Goal: Contribute content: Contribute content

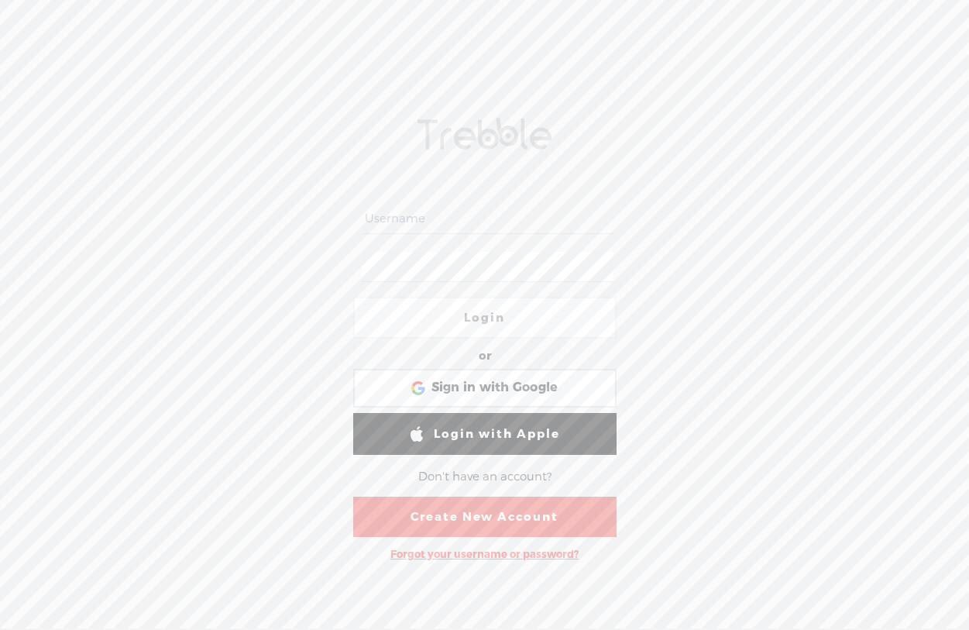
type input "[EMAIL_ADDRESS][DOMAIN_NAME]"
click at [458, 308] on link "Login" at bounding box center [484, 318] width 263 height 42
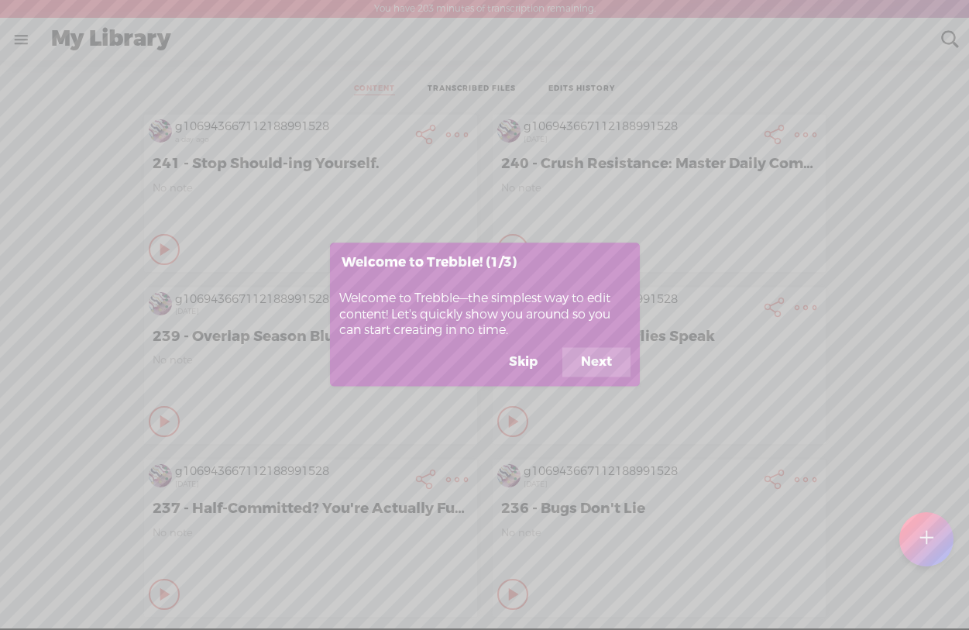
click at [530, 358] on button "Skip" at bounding box center [523, 362] width 66 height 29
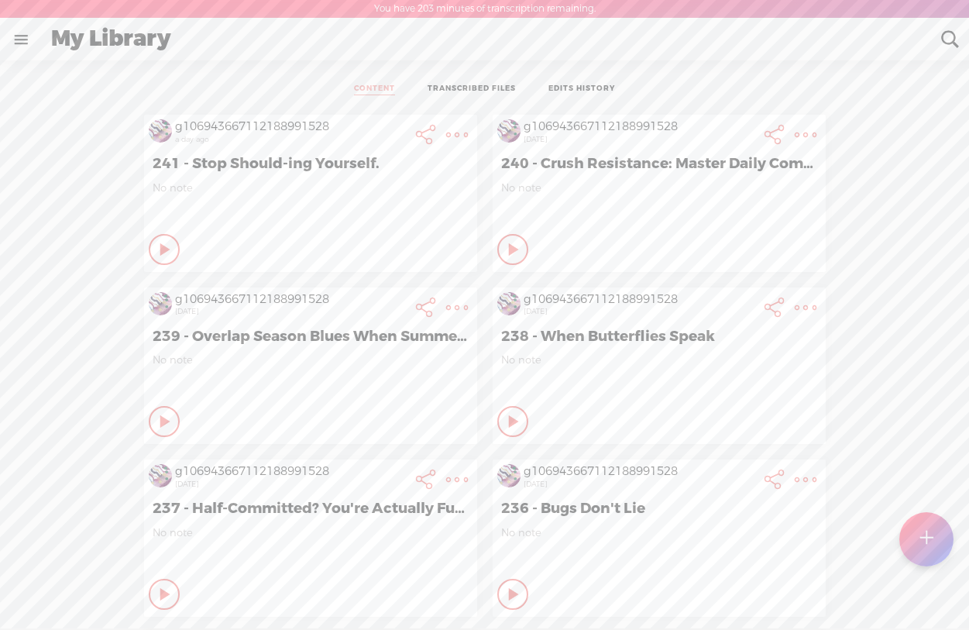
click at [922, 528] on t at bounding box center [926, 539] width 13 height 34
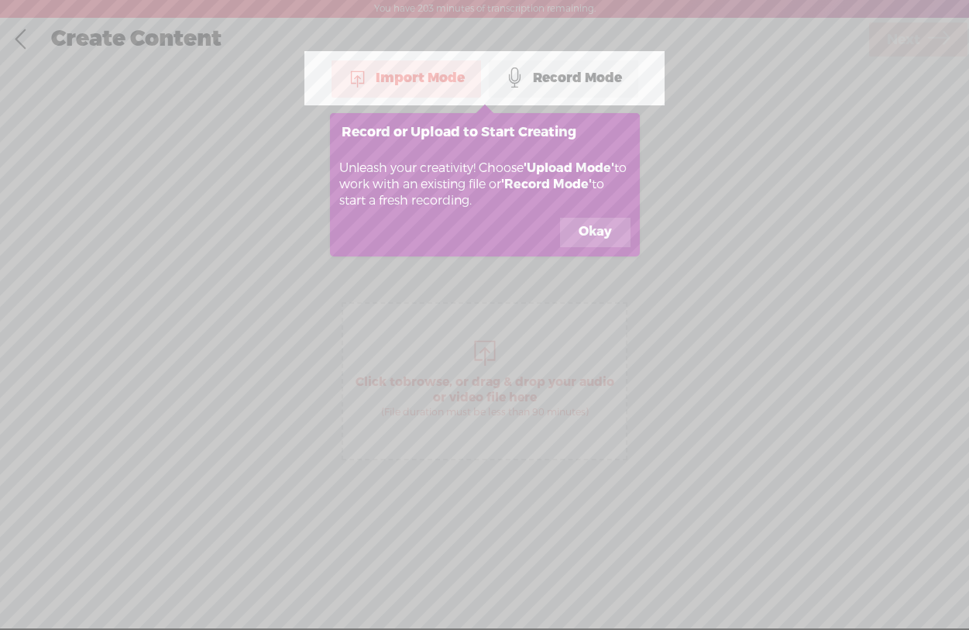
click at [592, 223] on button "Okay" at bounding box center [595, 232] width 71 height 29
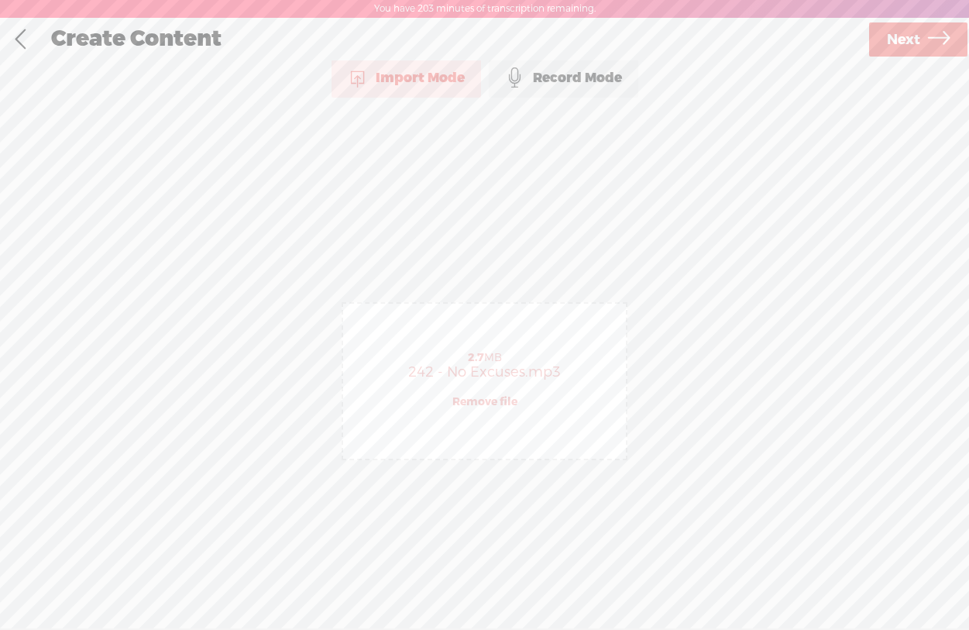
click at [890, 41] on span "Next" at bounding box center [903, 40] width 33 height 40
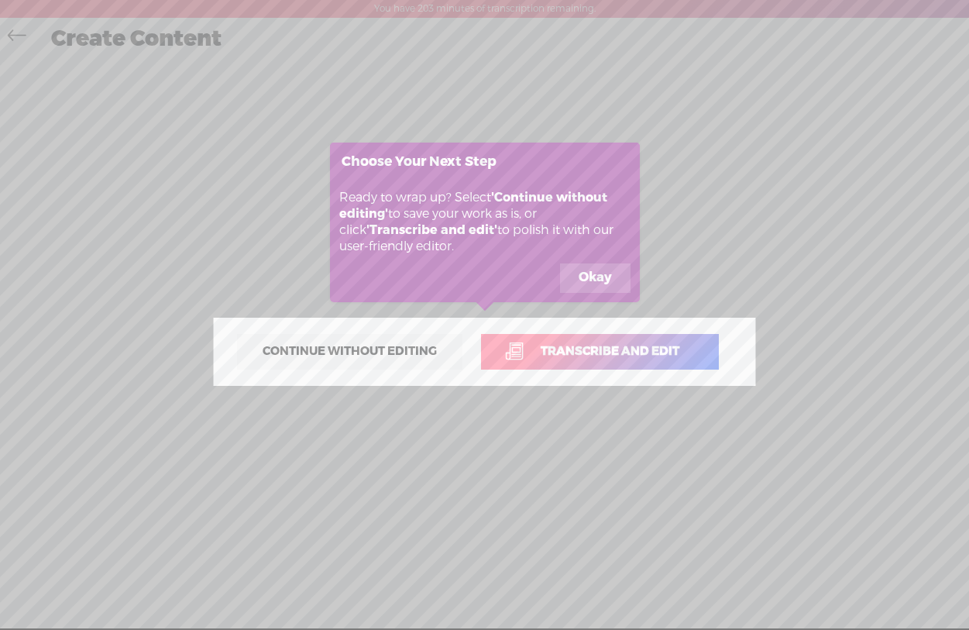
click at [577, 347] on span "Transcribe and edit" at bounding box center [610, 351] width 171 height 18
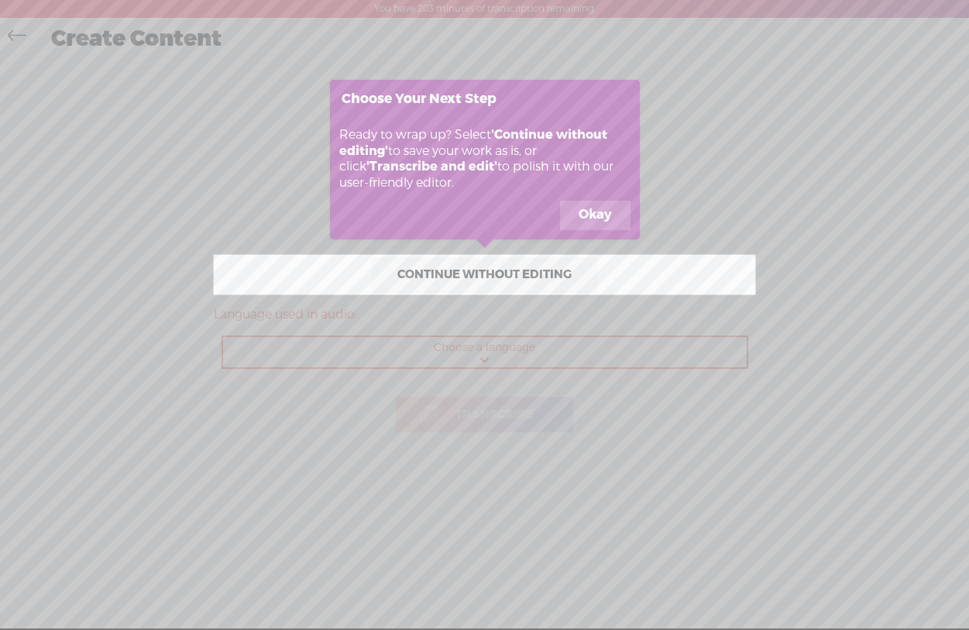
click at [536, 270] on span "Continue without editing" at bounding box center [484, 275] width 207 height 22
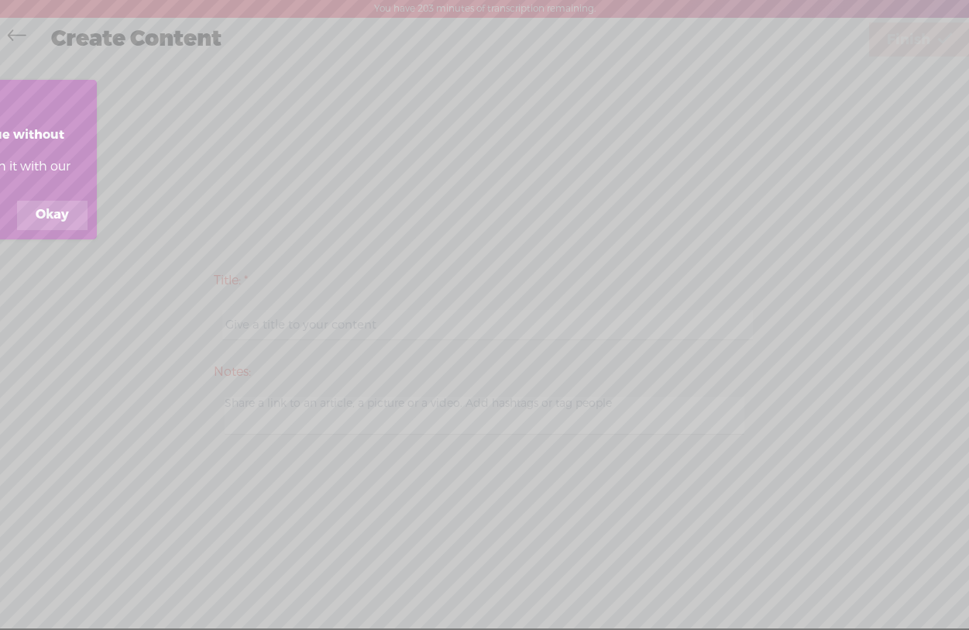
click at [43, 214] on button "Okay" at bounding box center [52, 215] width 71 height 29
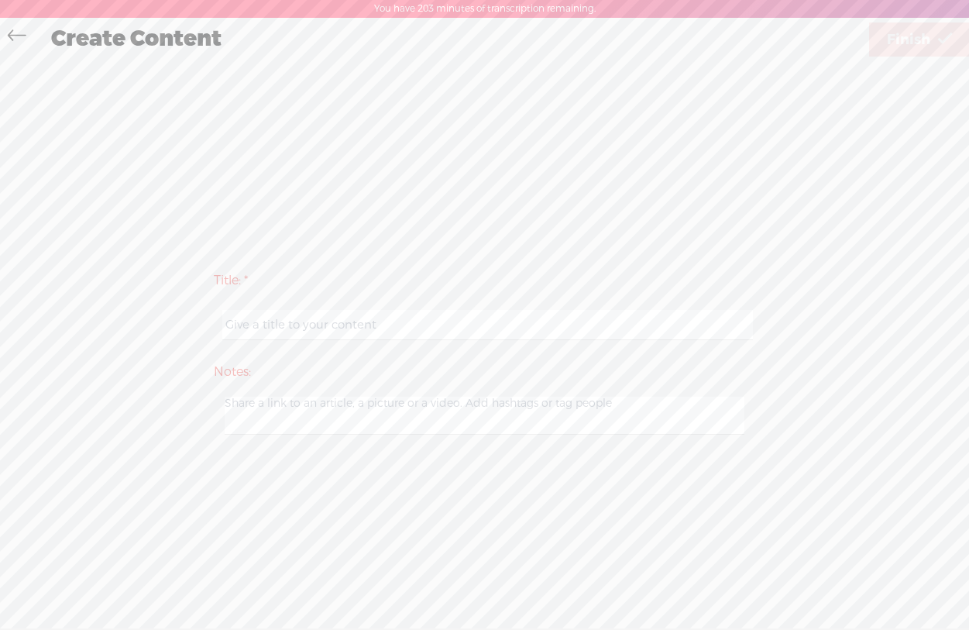
click at [15, 34] on icon at bounding box center [17, 37] width 18 height 35
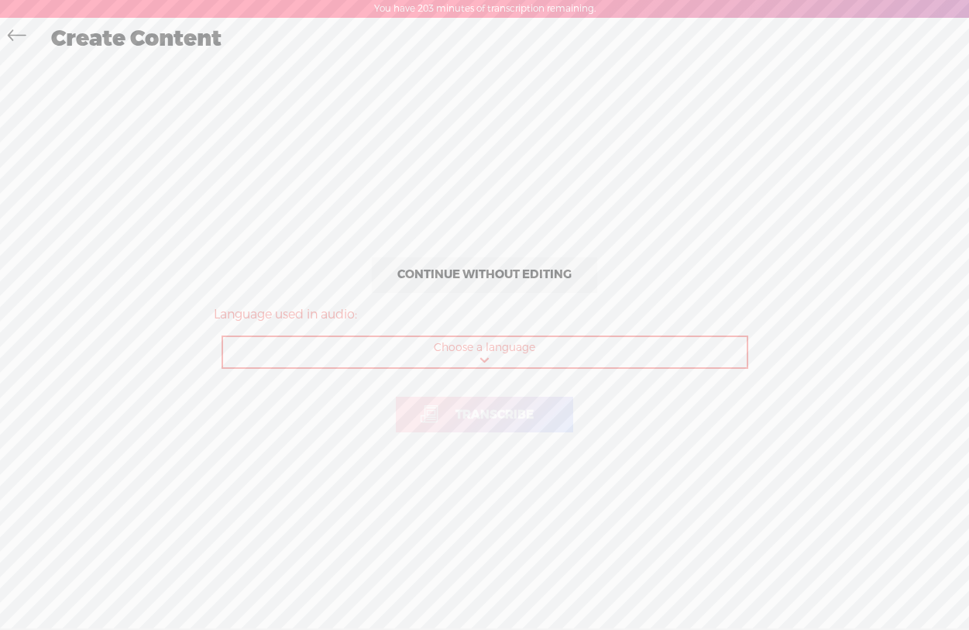
click at [18, 40] on icon at bounding box center [17, 37] width 18 height 35
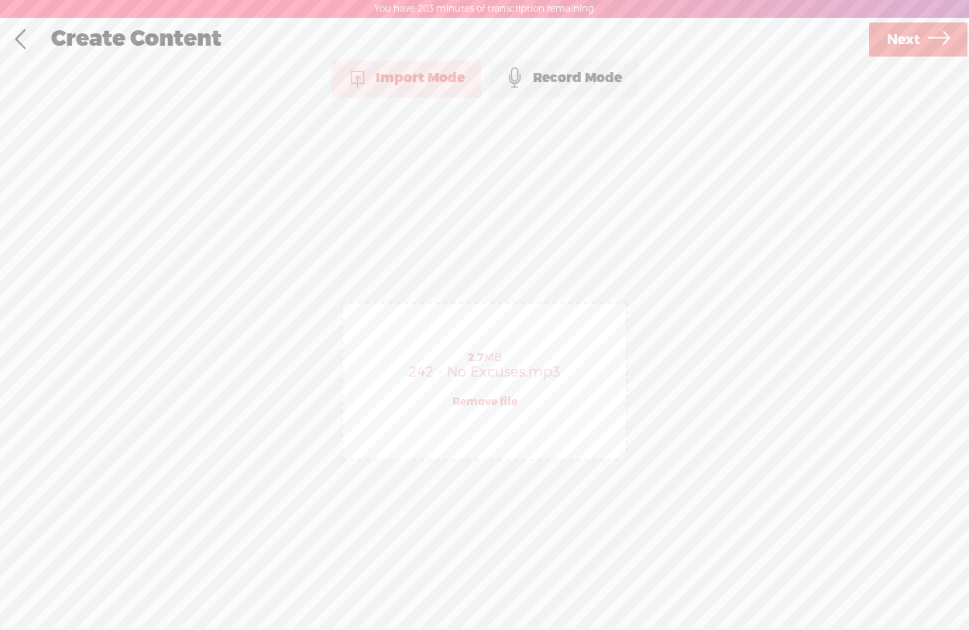
click at [891, 46] on span "Next" at bounding box center [903, 40] width 33 height 40
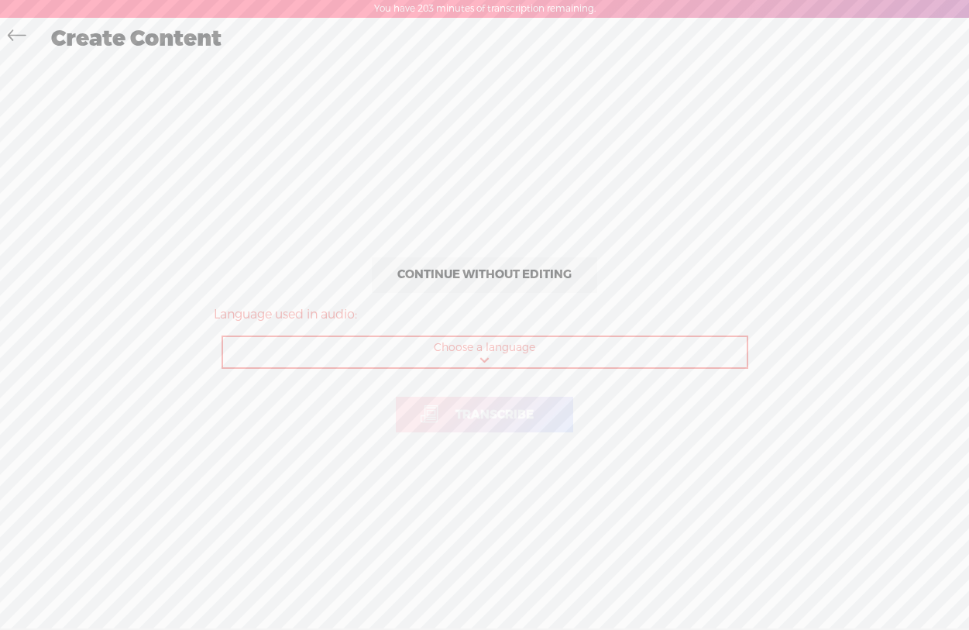
click at [466, 351] on select "Choose a language Afrikaans Albanian Amharic Arabic, Gulf Arabic, Modern Standa…" at bounding box center [485, 353] width 525 height 32
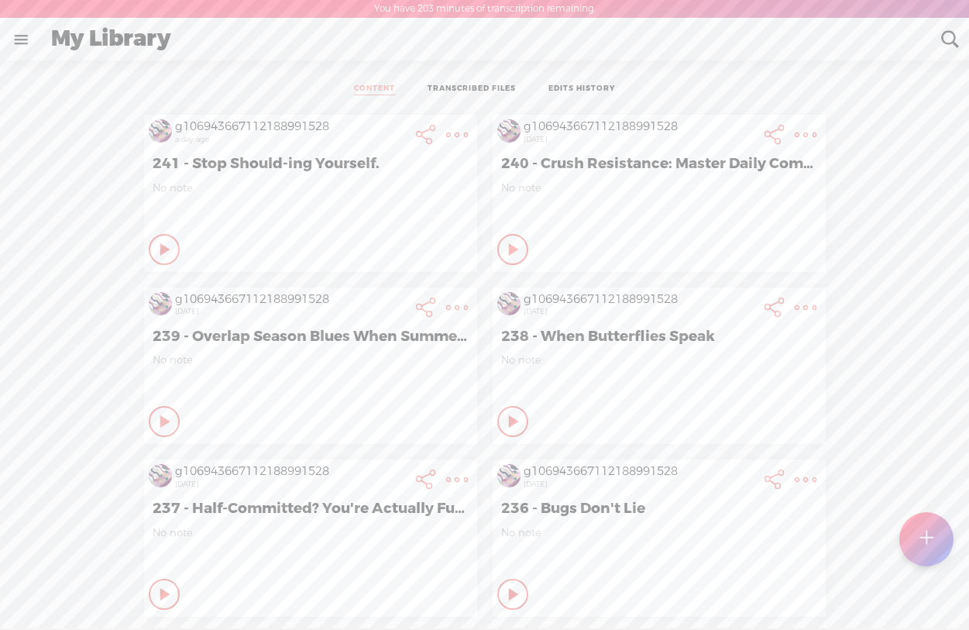
click at [922, 525] on t at bounding box center [926, 539] width 13 height 34
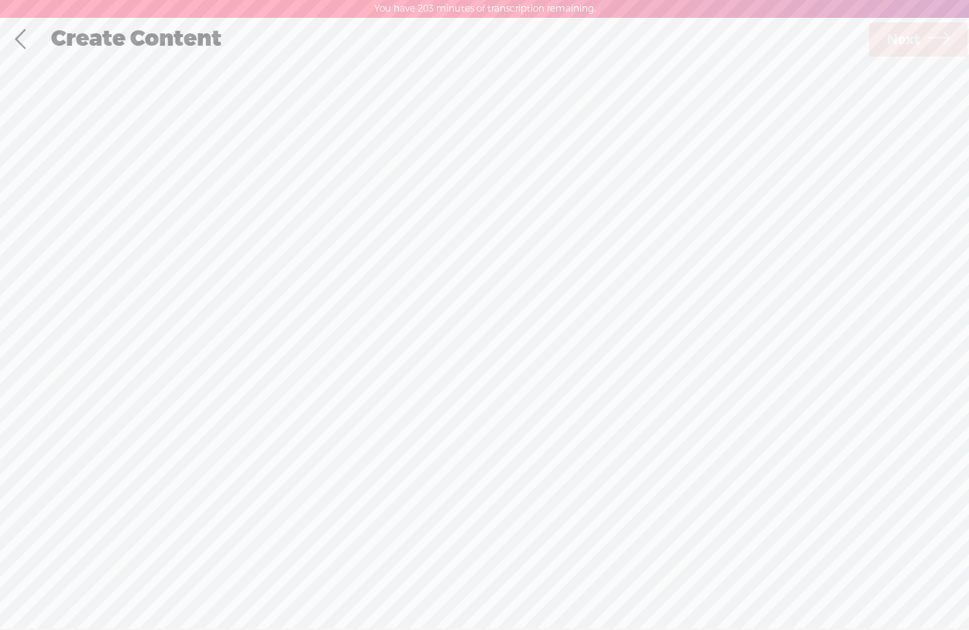
scroll to position [1, 0]
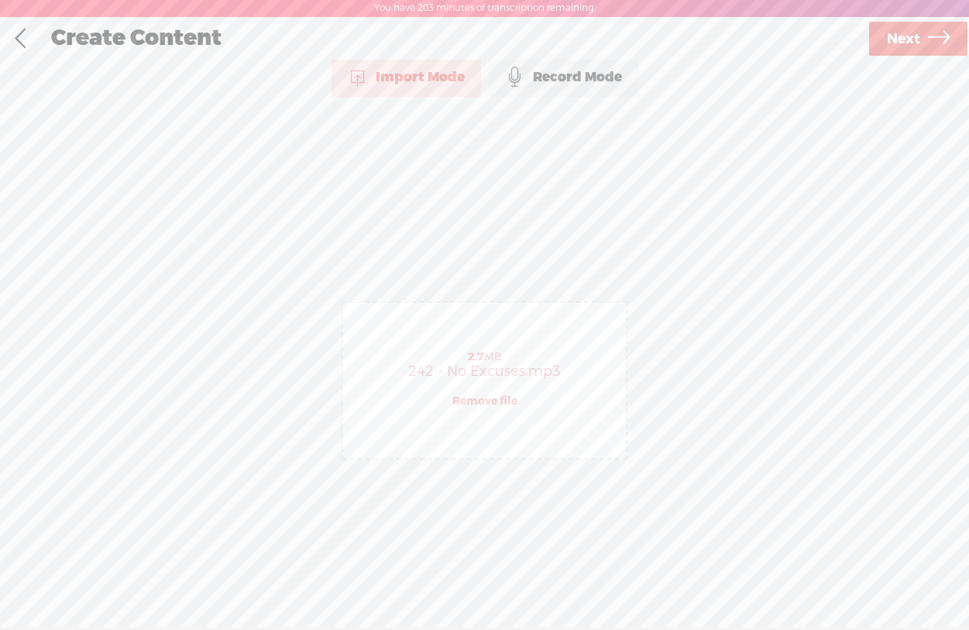
click at [910, 33] on span "Next" at bounding box center [903, 39] width 33 height 40
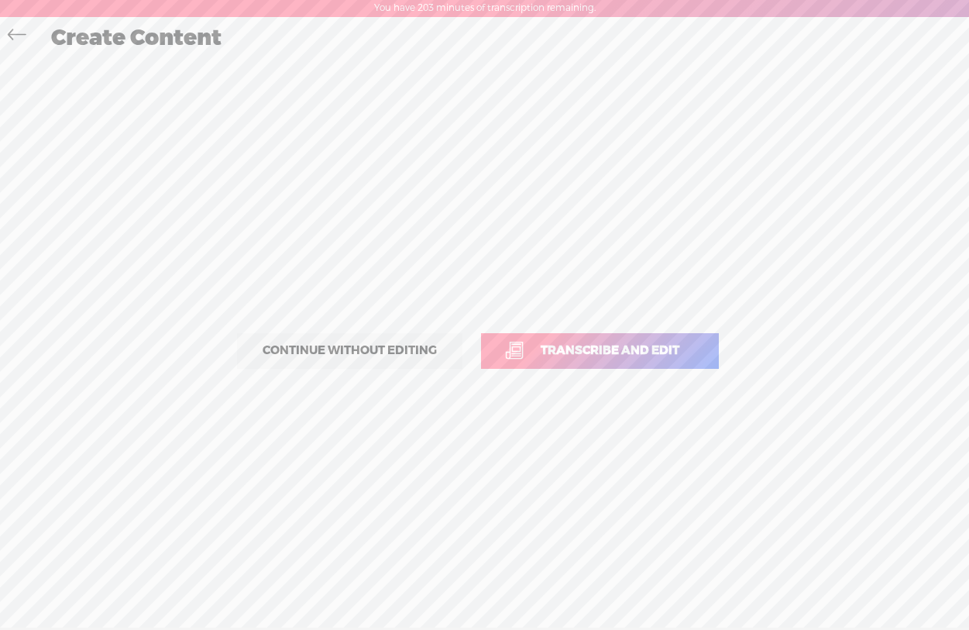
click at [564, 350] on span "Transcribe and edit" at bounding box center [610, 351] width 171 height 18
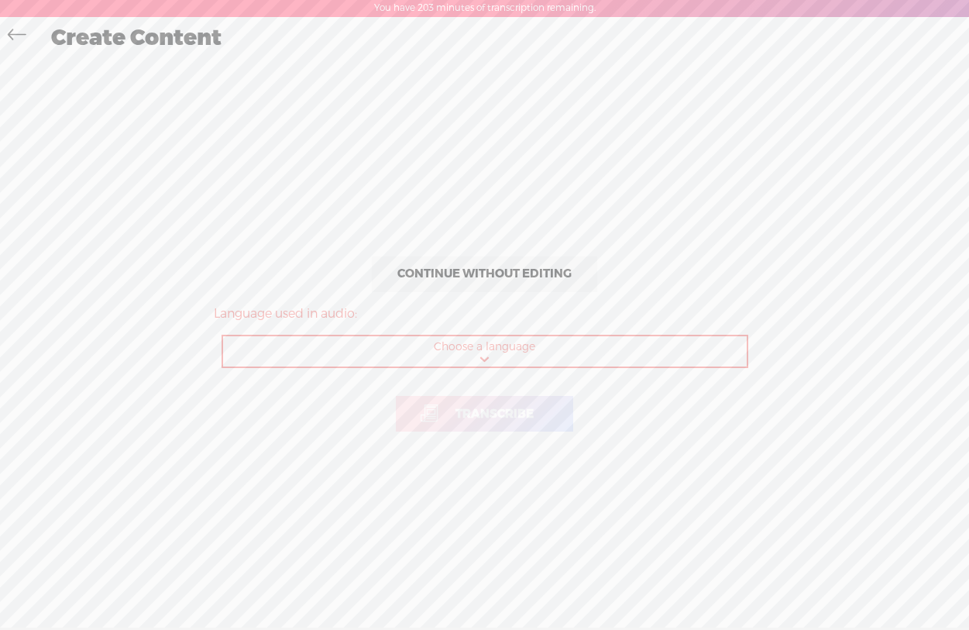
click at [451, 351] on select "Choose a language Afrikaans Albanian Amharic Arabic, Gulf Arabic, Modern Standa…" at bounding box center [485, 352] width 525 height 32
select select "en-US"
click at [223, 336] on select "Choose a language Afrikaans Albanian Amharic Arabic, Gulf Arabic, Modern Standa…" at bounding box center [485, 352] width 525 height 32
click at [485, 409] on span "Transcribe" at bounding box center [494, 414] width 111 height 18
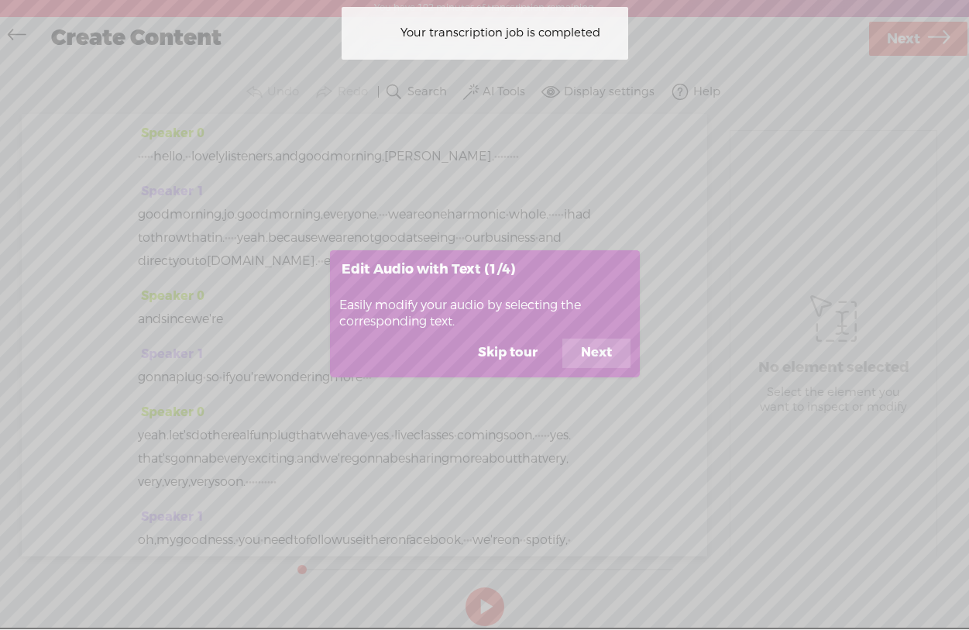
click at [514, 350] on button "Skip tour" at bounding box center [507, 353] width 97 height 29
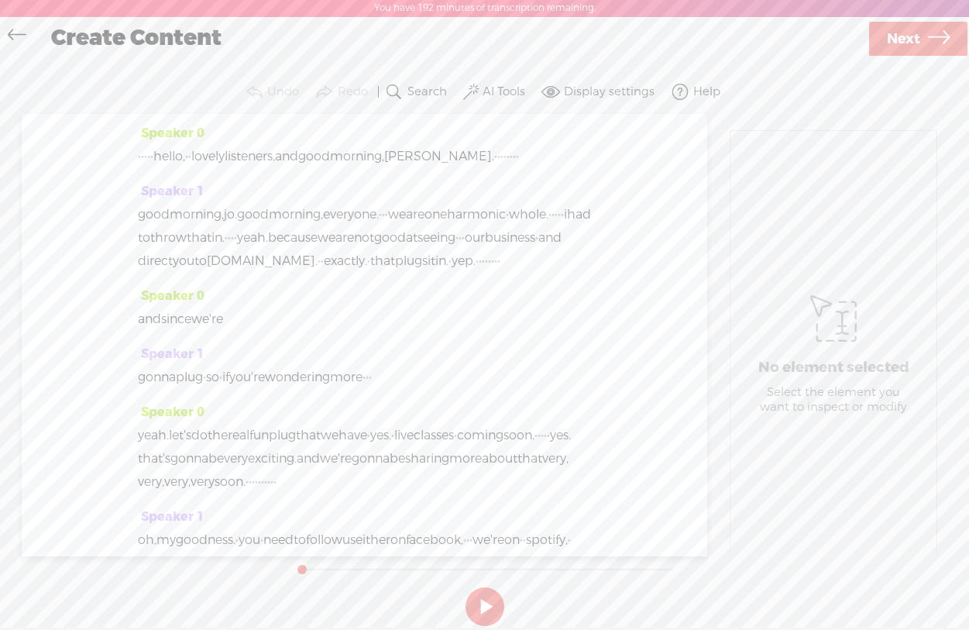
drag, startPoint x: 178, startPoint y: 154, endPoint x: 140, endPoint y: 154, distance: 38.0
click at [140, 154] on div "· · · · · hello, · · lovely listeners, and good morning, [PERSON_NAME]. · · · ·…" at bounding box center [364, 156] width 453 height 23
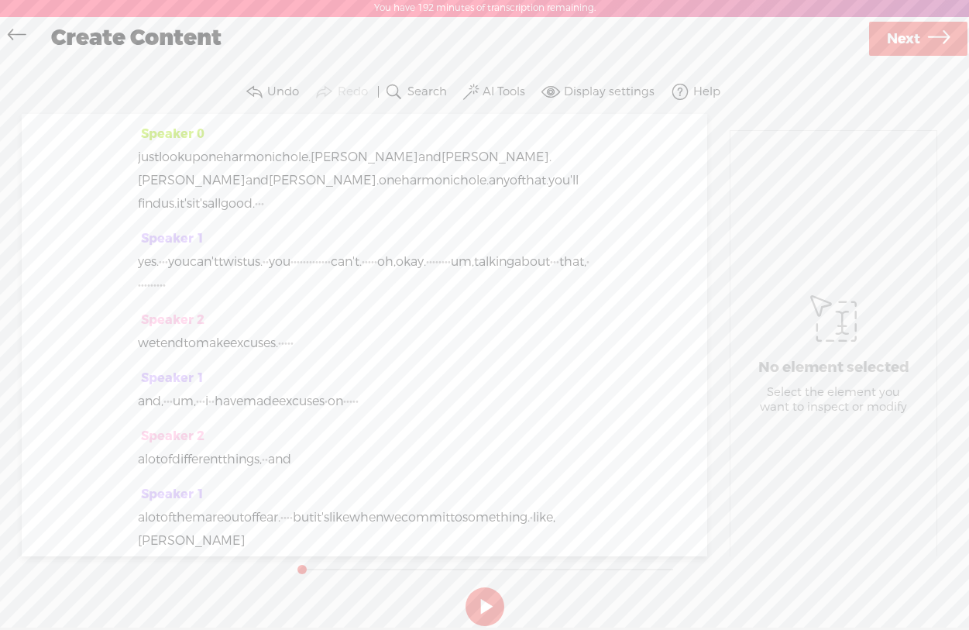
scroll to position [490, 0]
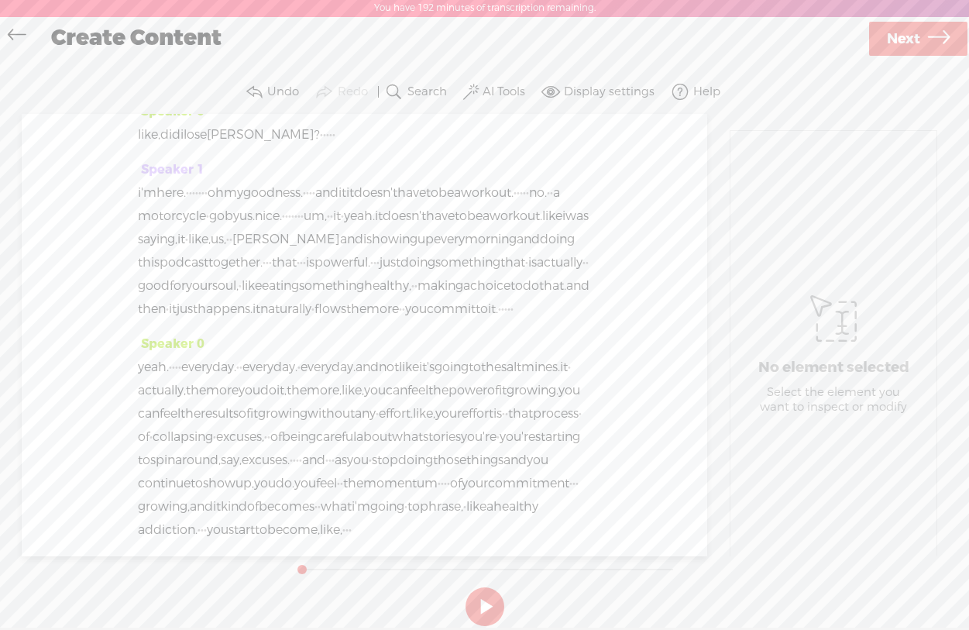
scroll to position [3137, 0]
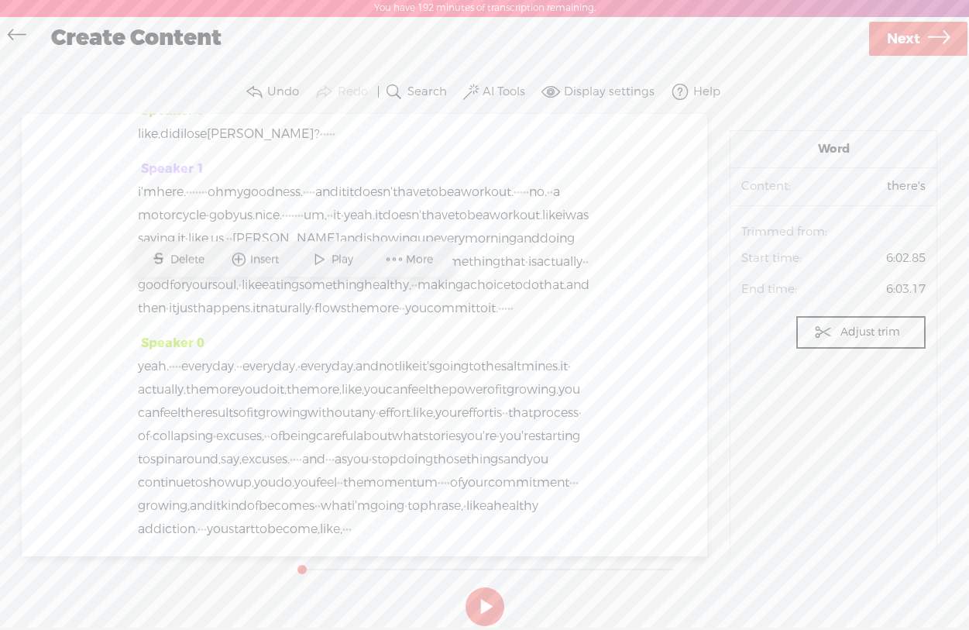
click at [319, 261] on span at bounding box center [319, 260] width 23 height 28
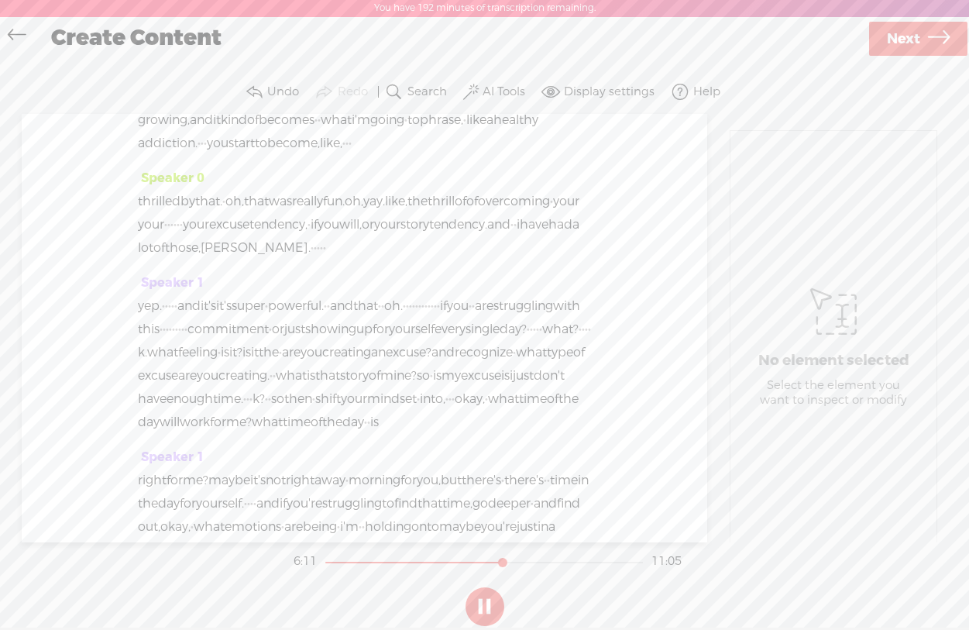
scroll to position [3529, 0]
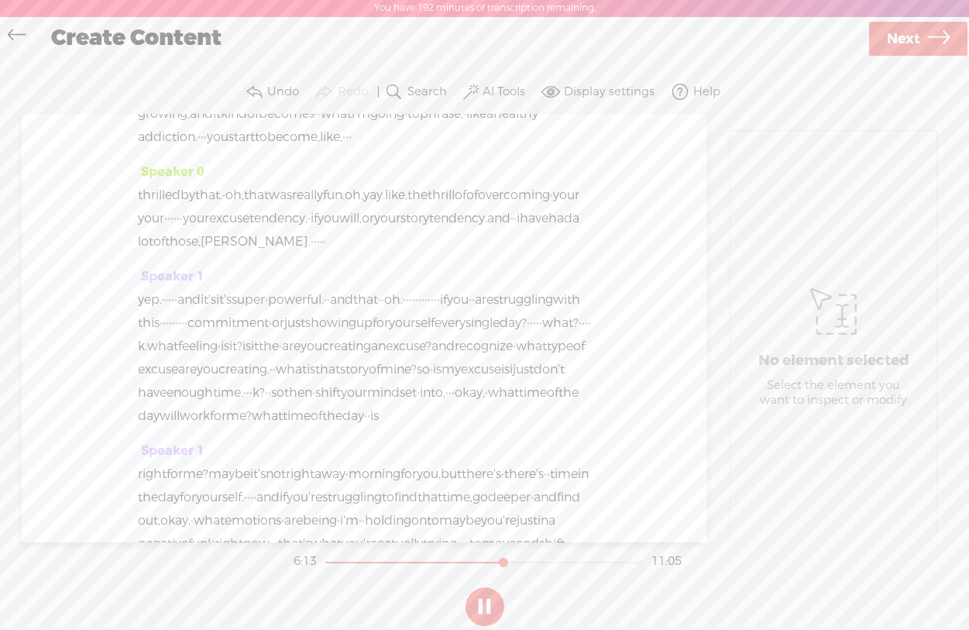
click at [480, 603] on button at bounding box center [485, 606] width 39 height 39
click at [490, 88] on label "AI Tools" at bounding box center [504, 91] width 43 height 15
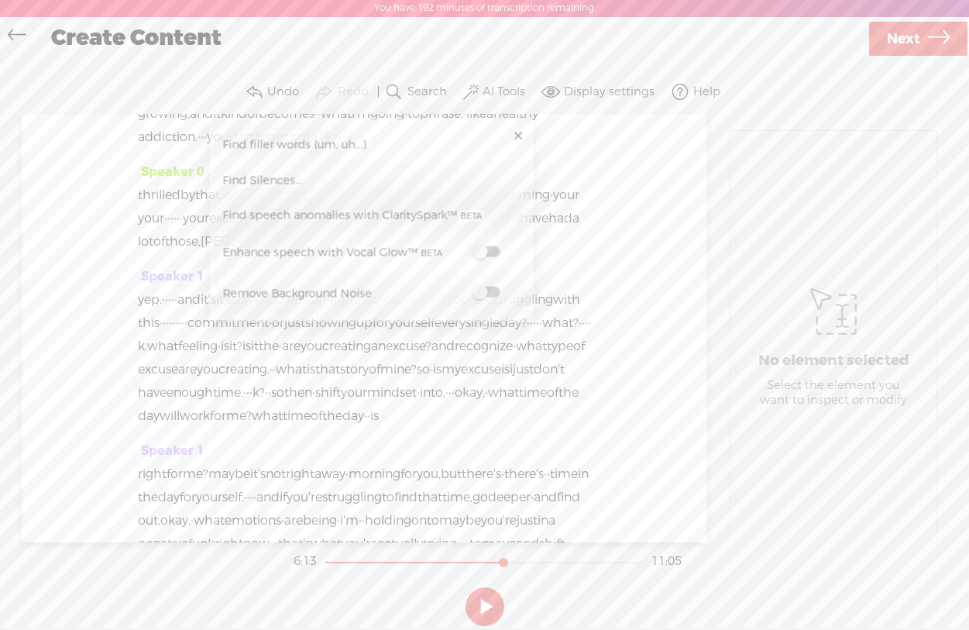
click at [496, 293] on span at bounding box center [486, 292] width 28 height 11
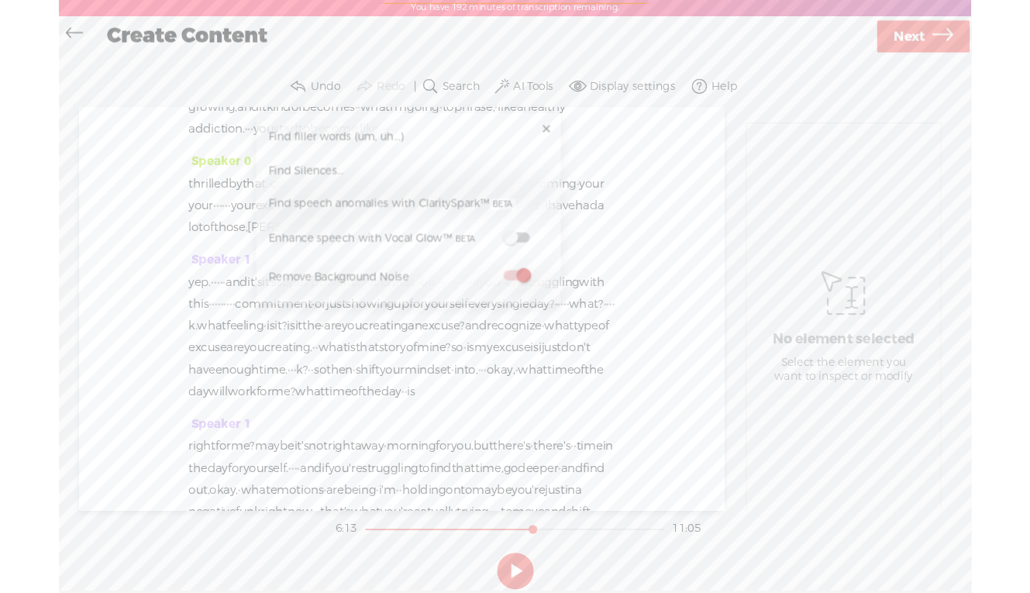
scroll to position [0, 0]
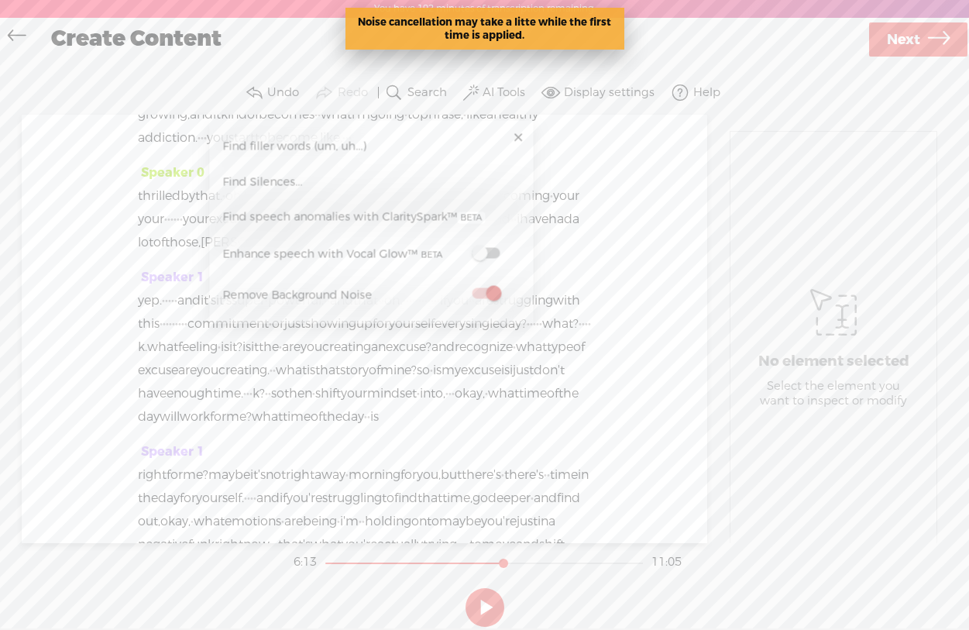
click at [495, 252] on span at bounding box center [486, 253] width 28 height 11
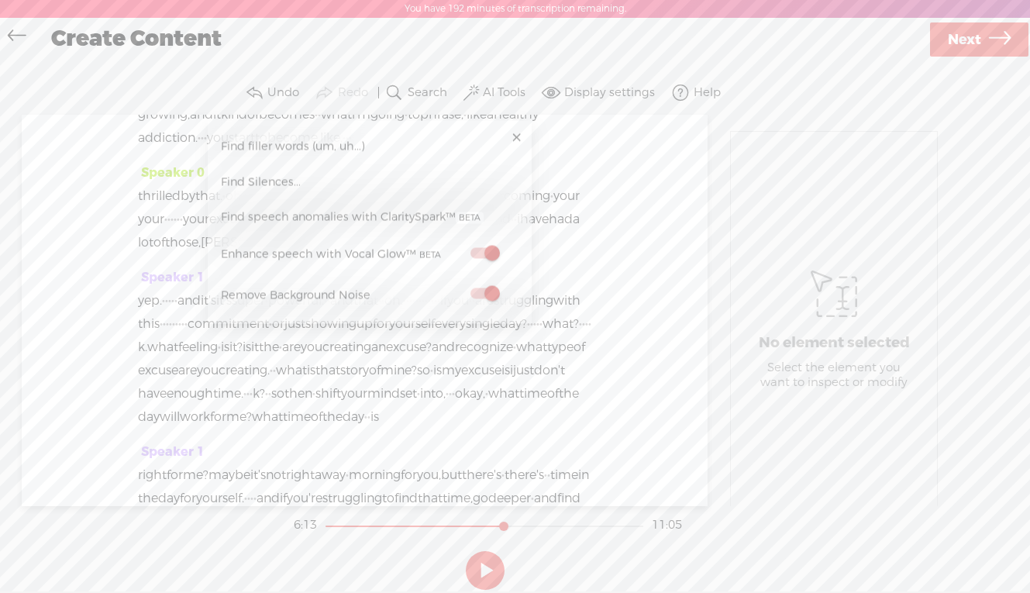
scroll to position [3460, 0]
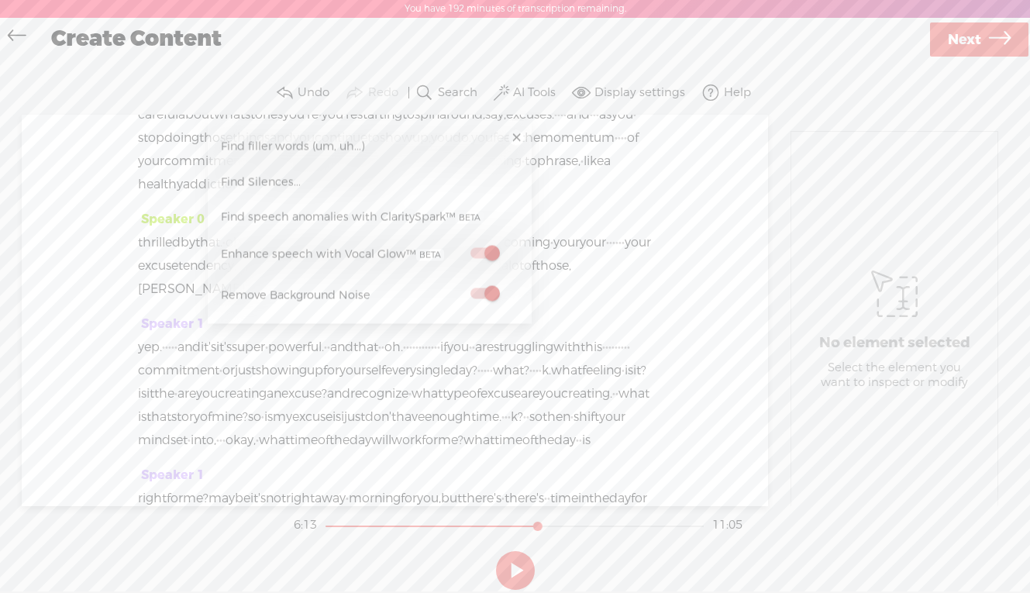
click at [951, 45] on span "Next" at bounding box center [964, 40] width 33 height 40
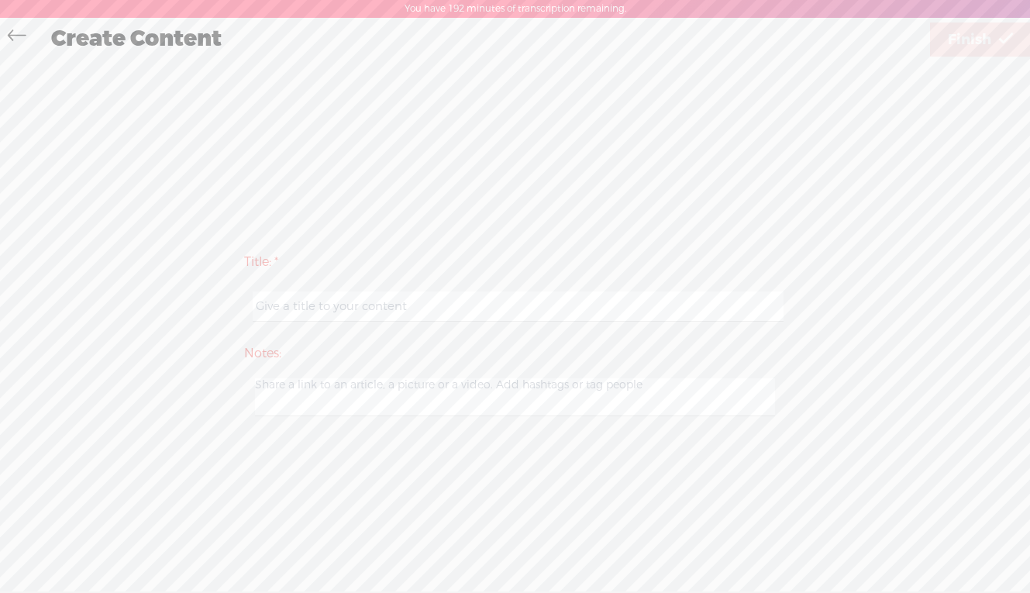
click at [366, 300] on input "text" at bounding box center [518, 306] width 531 height 30
paste input "Years of Excuses Shattered in Days:"
type input "242 - Years of Excuses Shattered in Days:"
click at [957, 45] on span "Finish" at bounding box center [969, 40] width 43 height 40
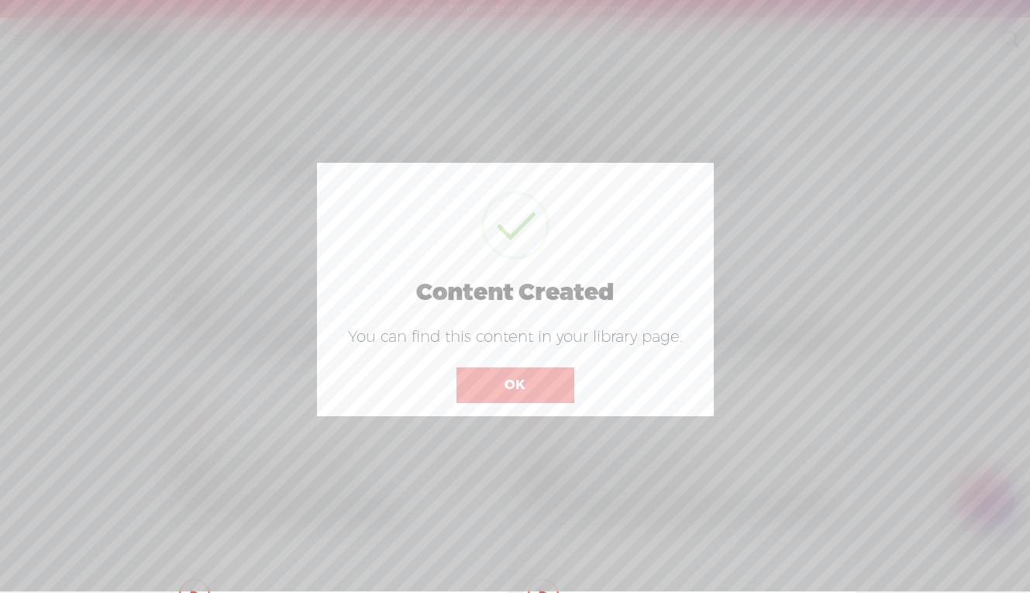
click at [535, 378] on button "OK" at bounding box center [515, 385] width 118 height 36
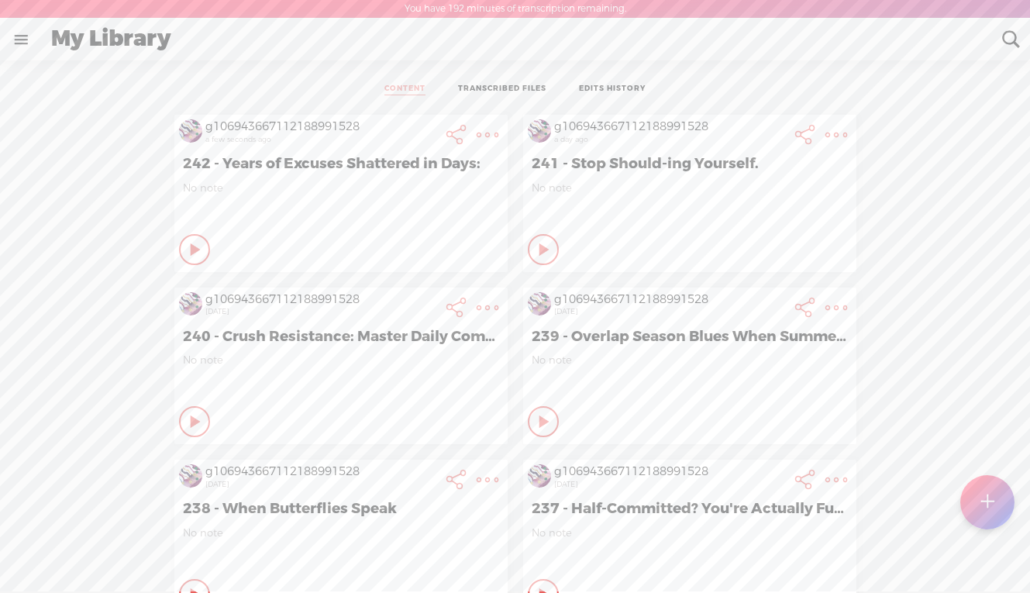
click at [488, 129] on t at bounding box center [488, 135] width 22 height 22
click at [349, 291] on link "Download Audio" at bounding box center [403, 295] width 175 height 36
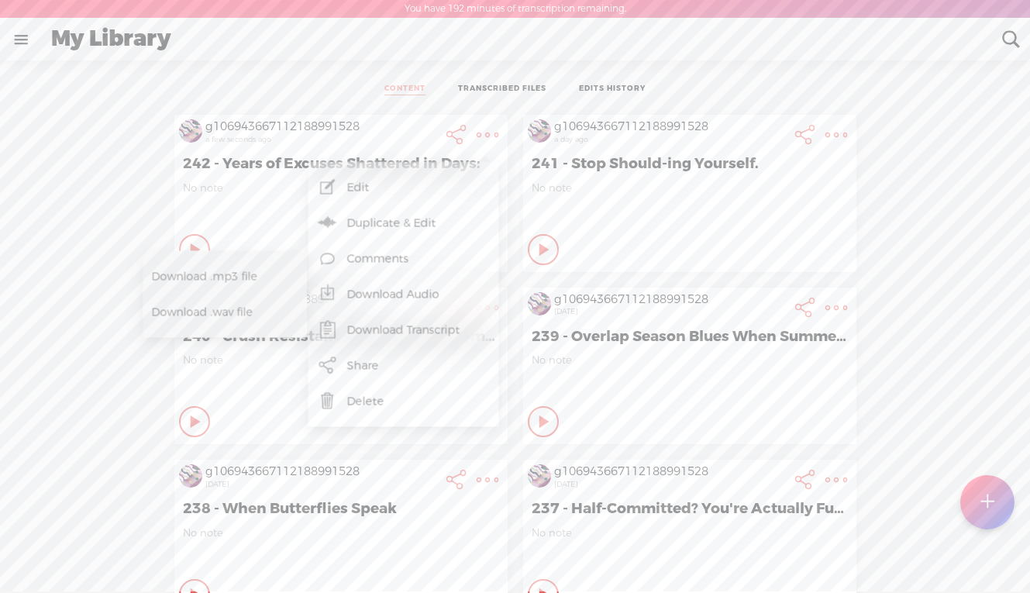
click at [256, 269] on span "Download .mp3 file" at bounding box center [220, 276] width 136 height 35
